Goal: Task Accomplishment & Management: Complete application form

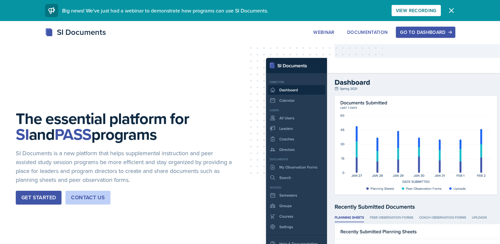
click at [451, 33] on div "Go to Dashboard" at bounding box center [425, 32] width 51 height 5
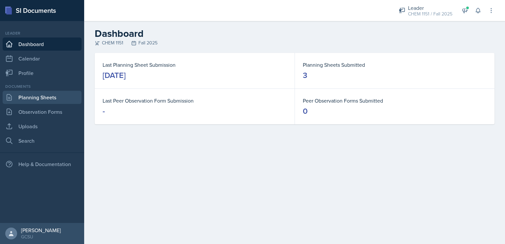
click at [36, 97] on link "Planning Sheets" at bounding box center [42, 97] width 79 height 13
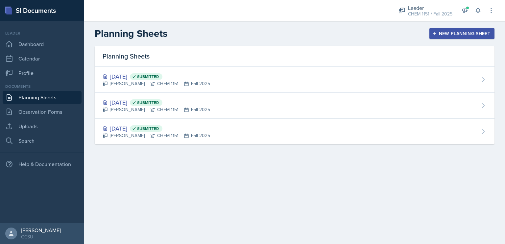
click at [432, 35] on button "New Planning Sheet" at bounding box center [462, 33] width 65 height 11
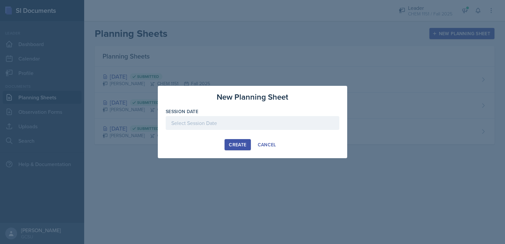
click at [202, 128] on div at bounding box center [253, 123] width 174 height 14
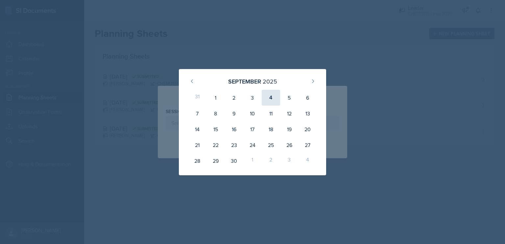
click at [272, 99] on div "4" at bounding box center [271, 98] width 18 height 16
type input "[DATE]"
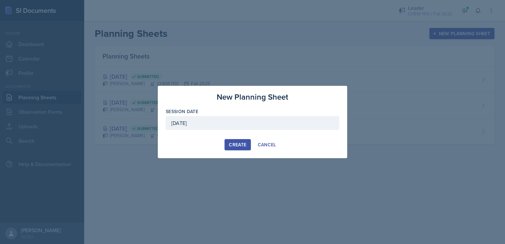
click at [233, 142] on div "Create" at bounding box center [237, 144] width 17 height 5
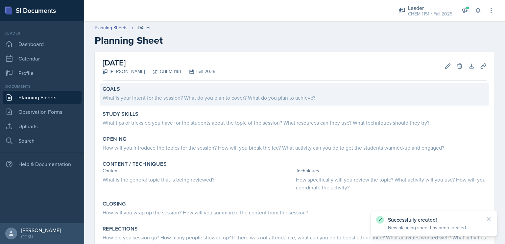
click at [261, 99] on div "What is your intent for the session? What do you plan to cover? What do you pla…" at bounding box center [295, 98] width 384 height 8
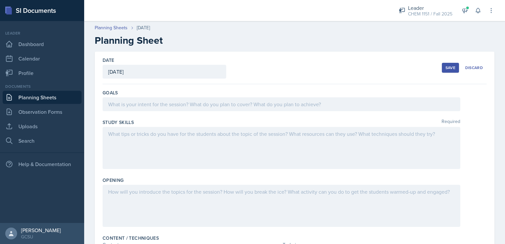
click at [268, 105] on div at bounding box center [282, 104] width 358 height 14
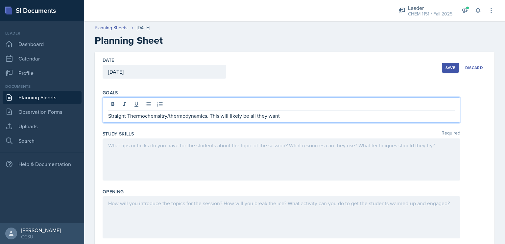
click at [209, 145] on div at bounding box center [282, 159] width 358 height 42
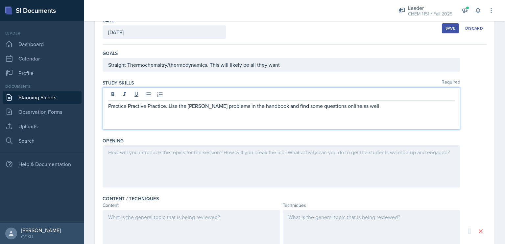
click at [189, 179] on div at bounding box center [282, 166] width 358 height 42
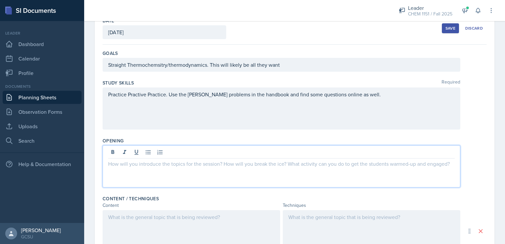
scroll to position [51, 0]
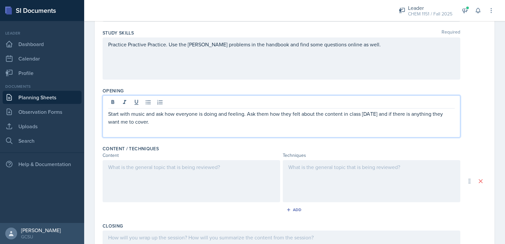
click at [189, 179] on div at bounding box center [192, 181] width 178 height 42
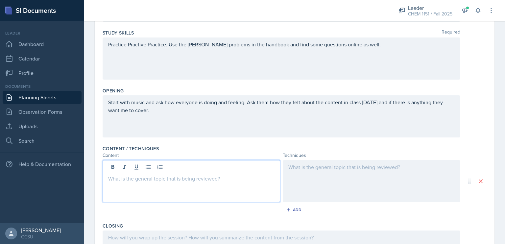
scroll to position [101, 0]
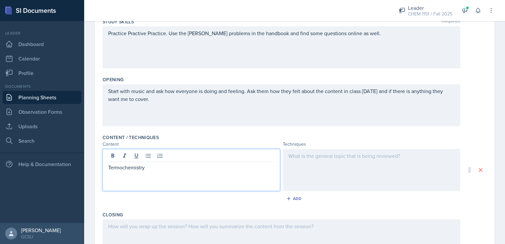
click at [321, 160] on div at bounding box center [372, 170] width 178 height 42
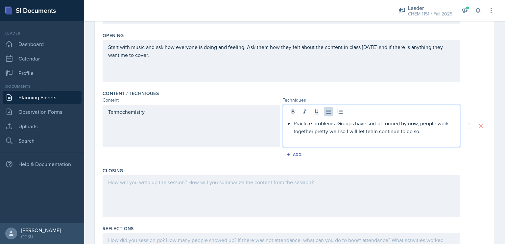
click at [249, 198] on div at bounding box center [282, 196] width 358 height 42
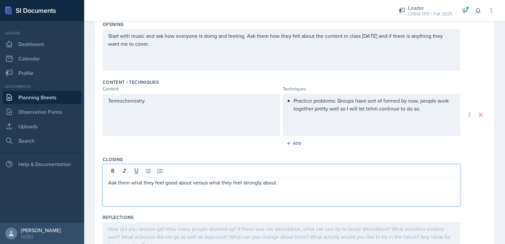
scroll to position [202, 0]
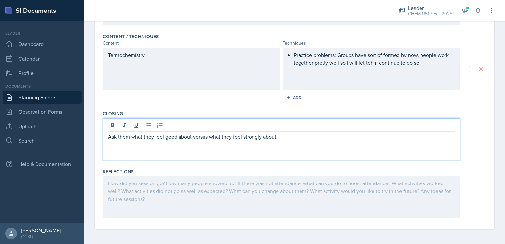
click at [249, 198] on div at bounding box center [282, 197] width 358 height 42
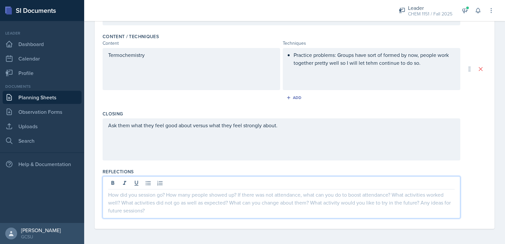
scroll to position [0, 0]
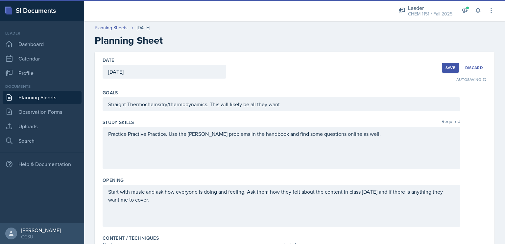
click at [442, 70] on button "Save" at bounding box center [450, 68] width 17 height 10
